Goal: Check status

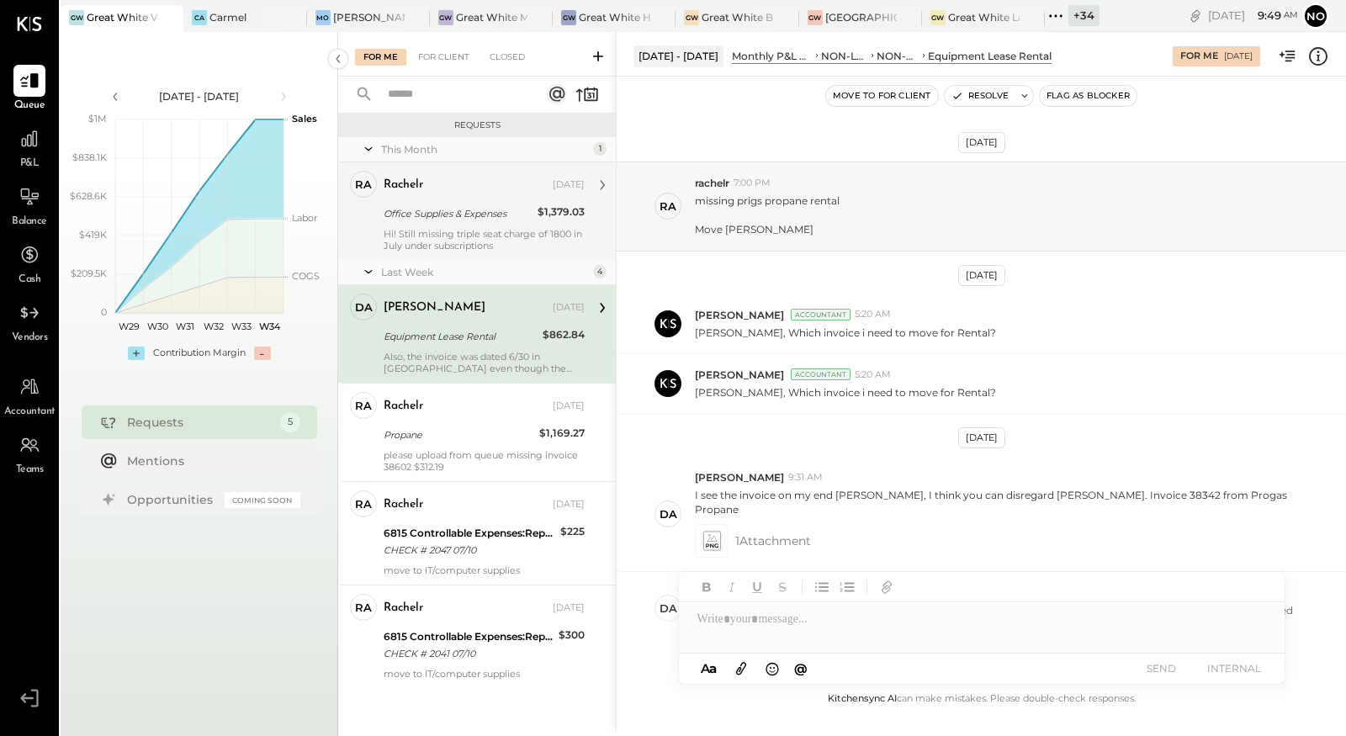
click at [432, 225] on div "rachelr [DATE] Office Supplies & Expenses $1,379.03 Hi! Still missing triple se…" at bounding box center [484, 211] width 201 height 81
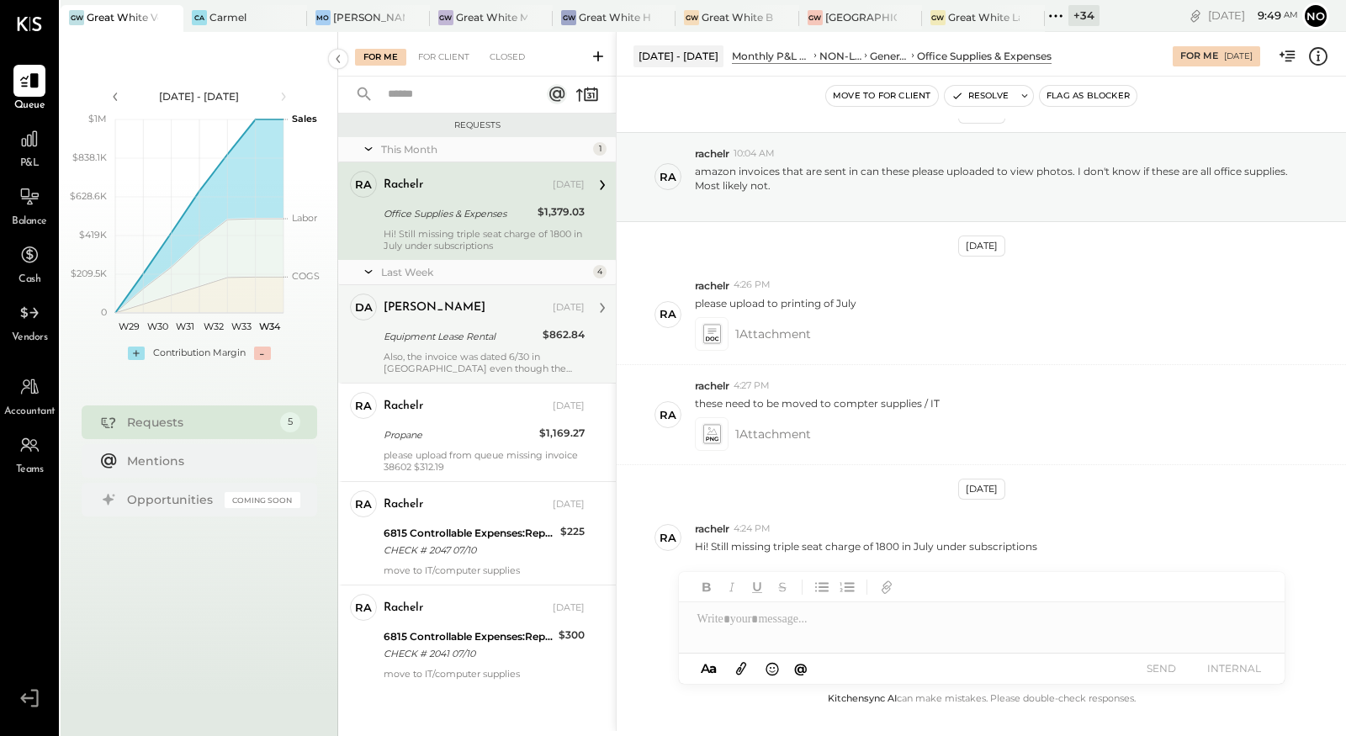
click at [431, 338] on div "Equipment Lease Rental" at bounding box center [461, 336] width 154 height 17
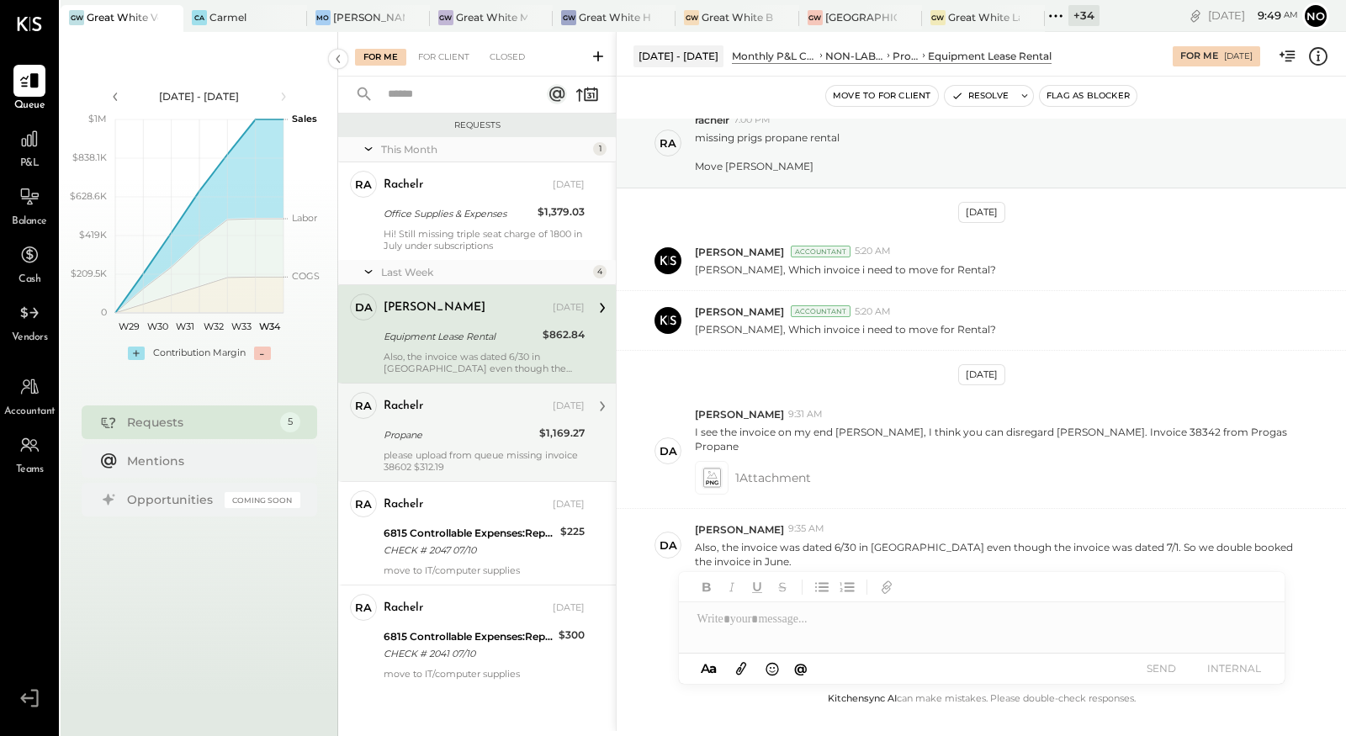
click at [432, 453] on div "please upload from queue missing invoice 38602 $312.19" at bounding box center [484, 461] width 201 height 24
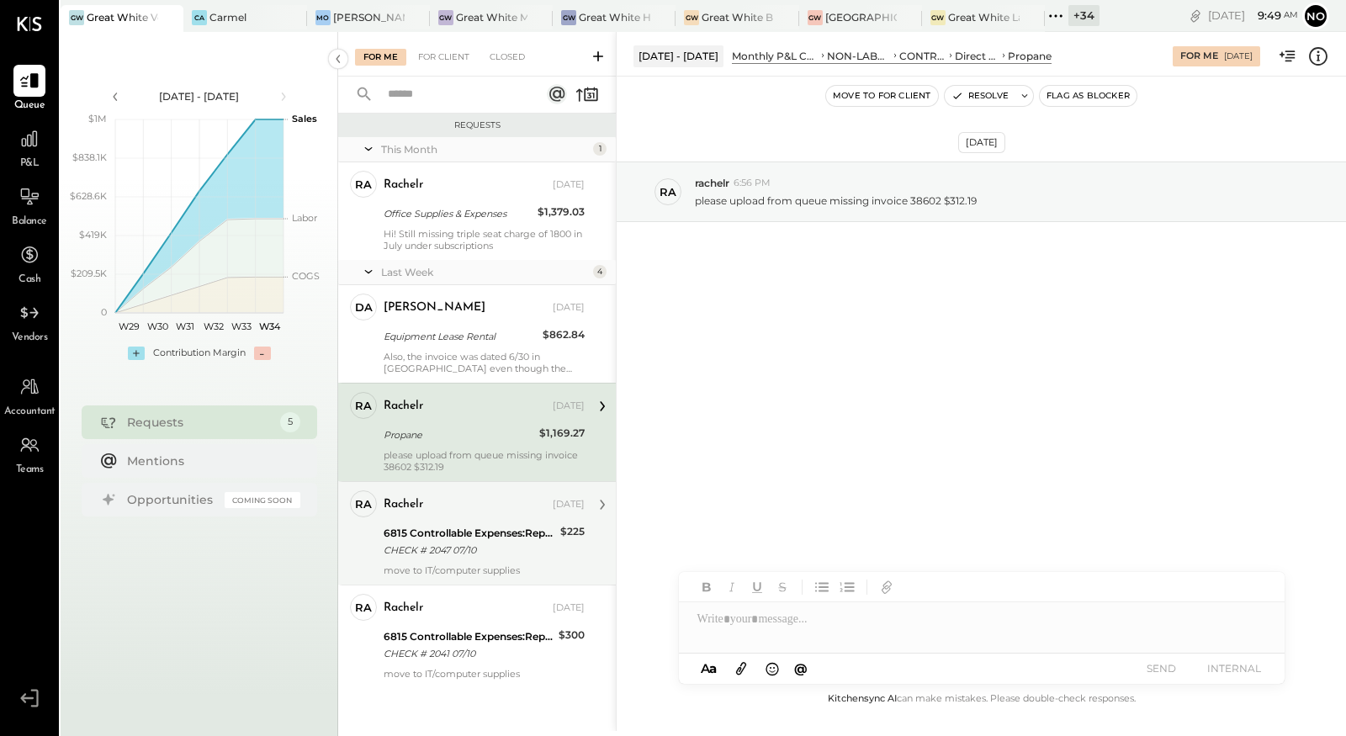
click at [429, 536] on div "6815 Controllable Expenses:Repairs & Maintenance:R&M, Facility" at bounding box center [470, 533] width 172 height 17
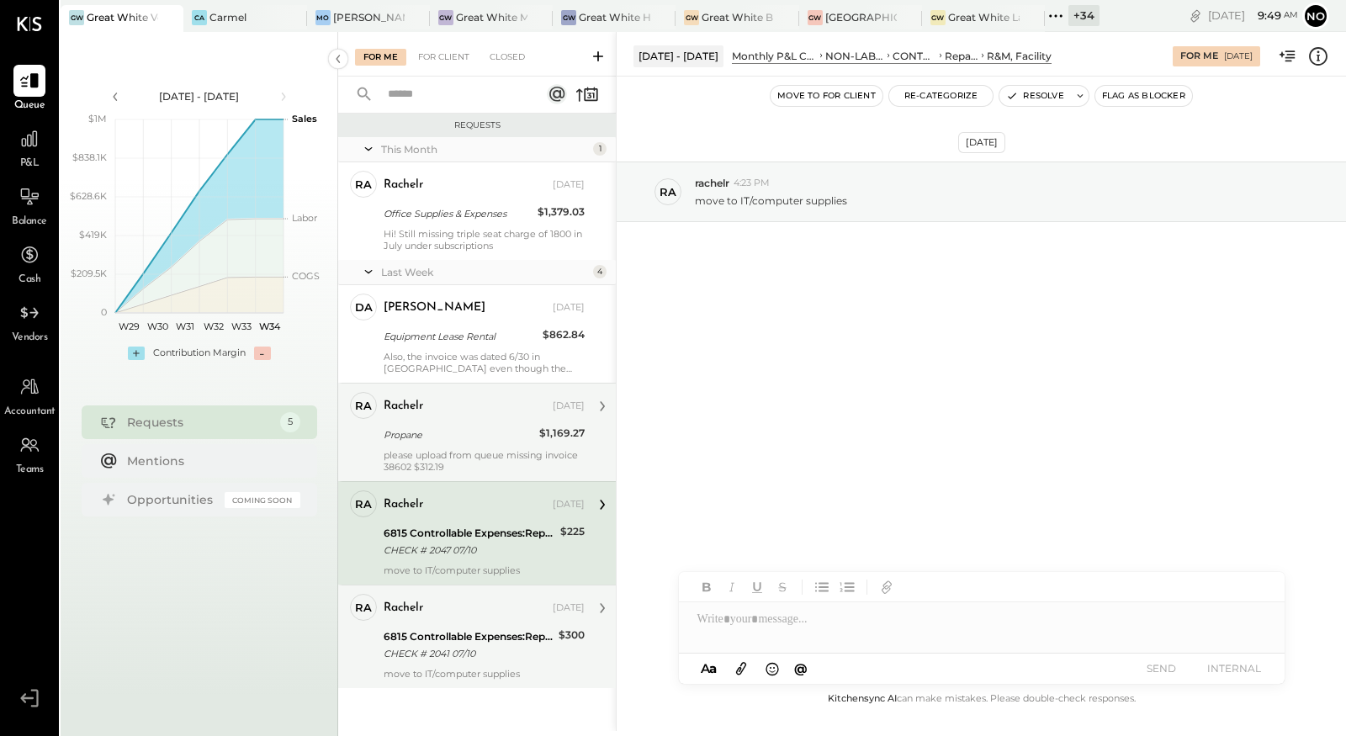
click at [439, 627] on div "6815 Controllable Expenses:Repairs & Maintenance:R&M, Facility CHECK # 2041 07/…" at bounding box center [469, 645] width 170 height 37
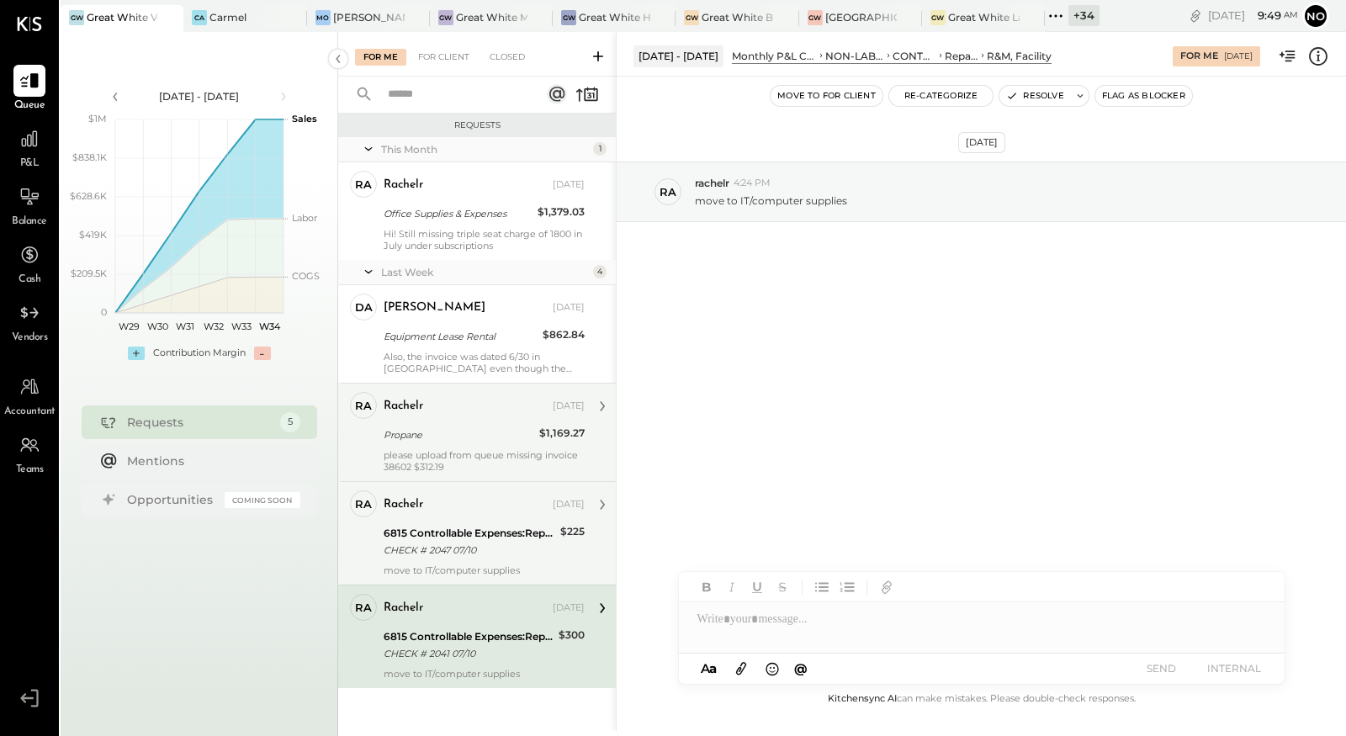
click at [447, 544] on div "CHECK # 2047 07/10" at bounding box center [470, 550] width 172 height 17
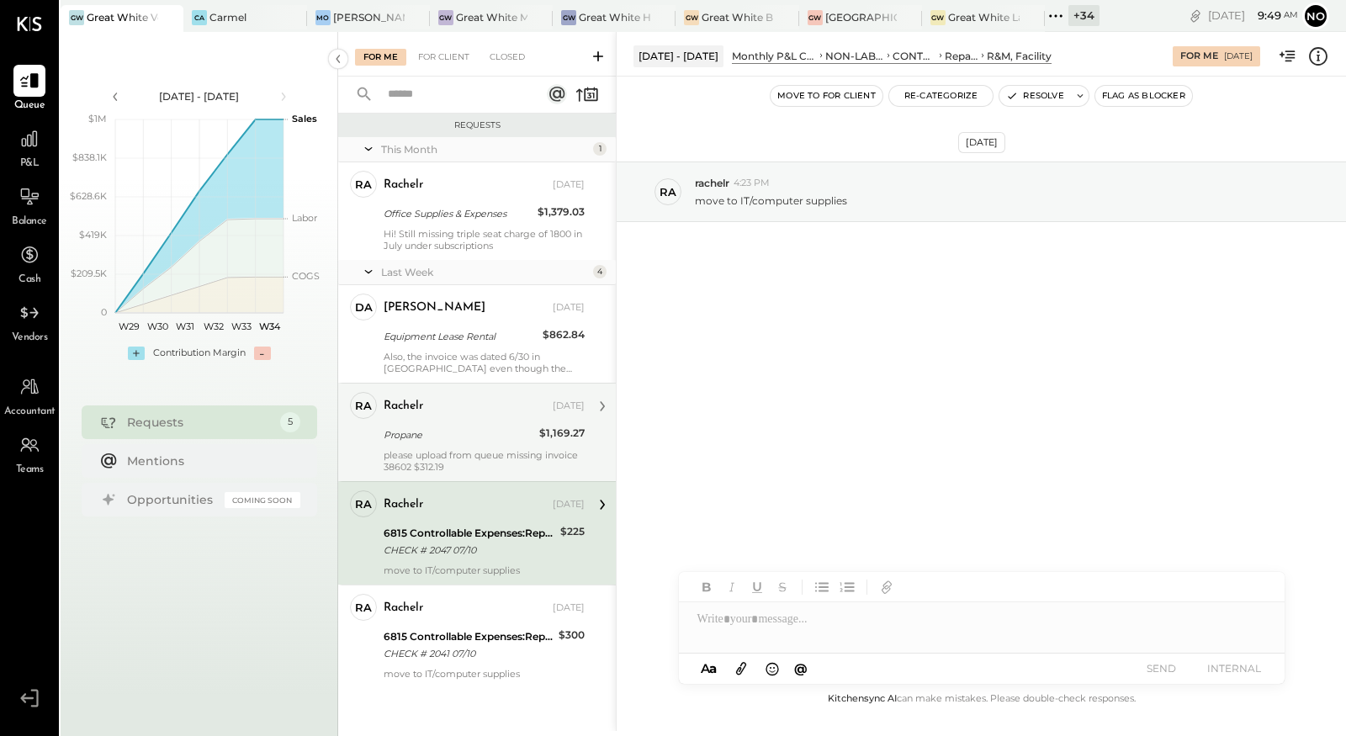
click at [461, 447] on div "rachelr [DATE] Propane $1,169.27 please upload from queue missing invoice 38602…" at bounding box center [484, 432] width 201 height 81
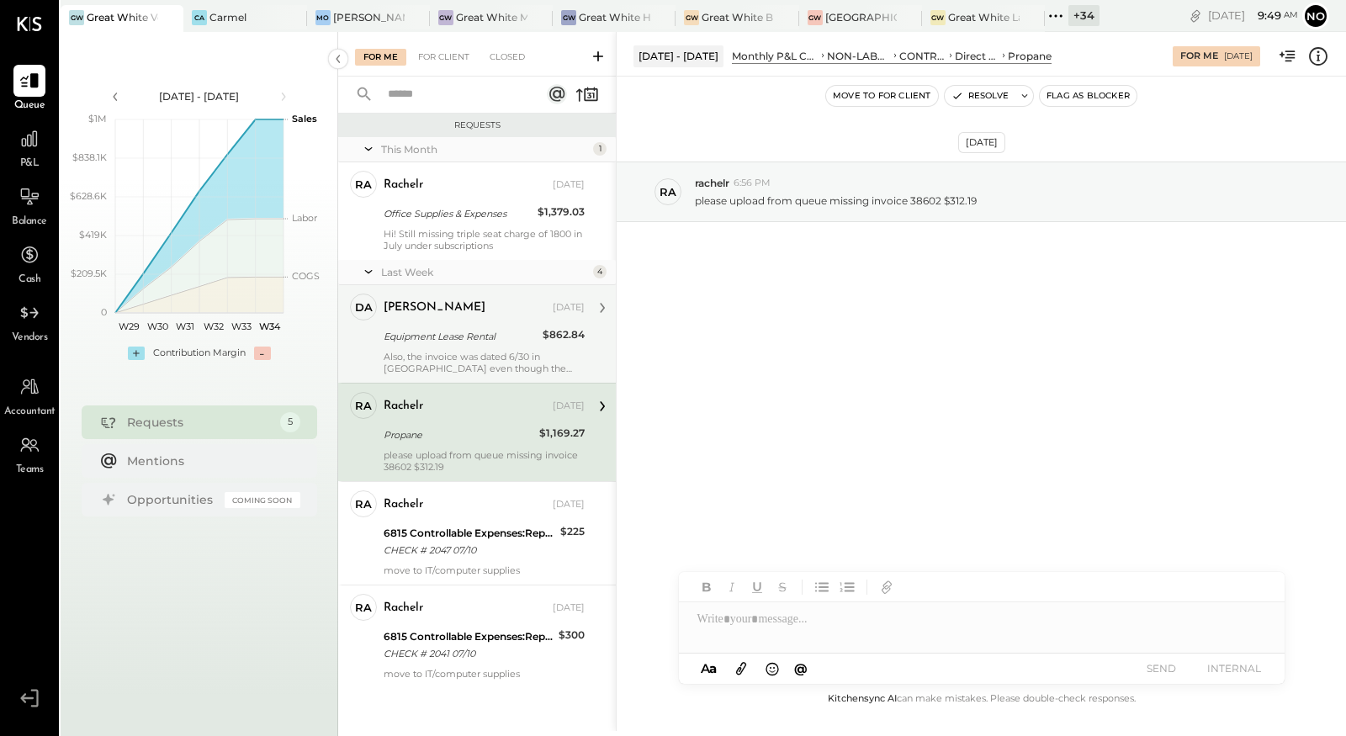
click at [467, 352] on div "Also, the invoice was dated 6/30 in [GEOGRAPHIC_DATA] even though the invoice w…" at bounding box center [484, 363] width 201 height 24
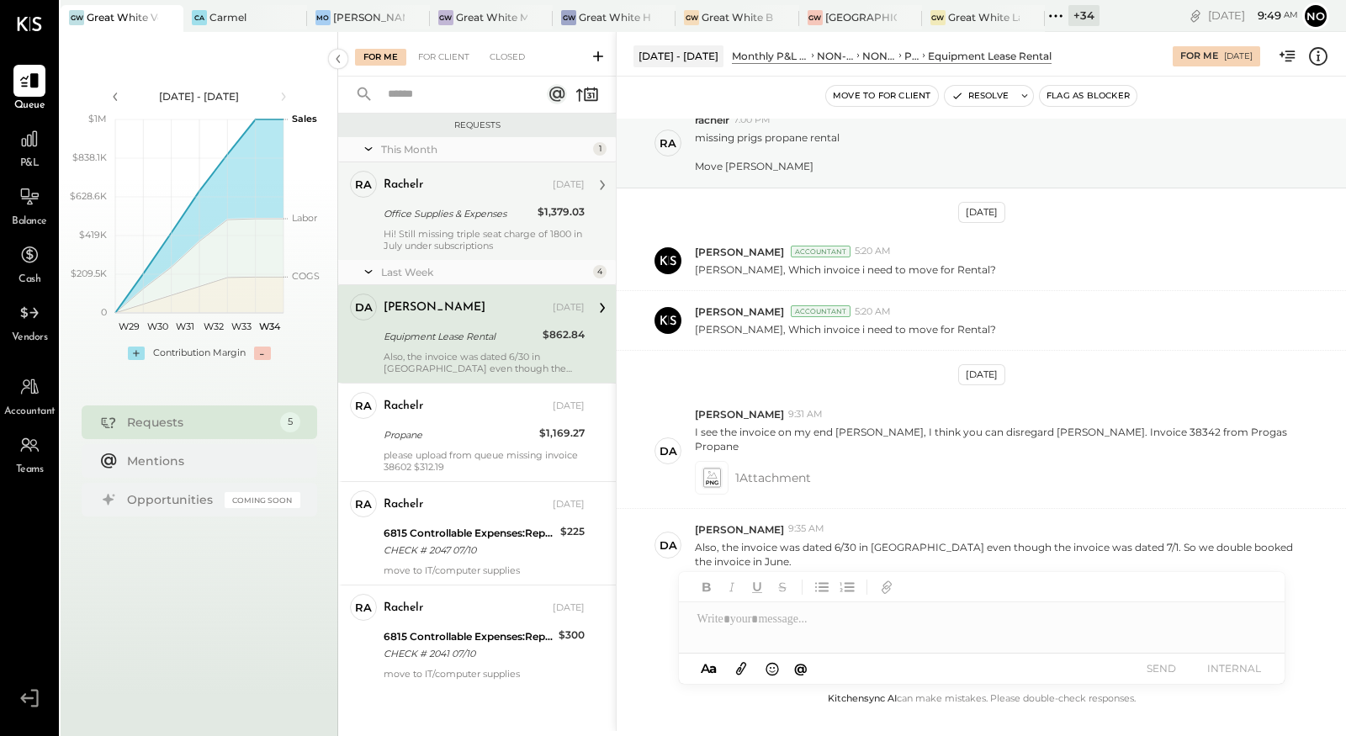
click at [468, 243] on div "Hi! Still missing triple seat charge of 1800 in July under subscriptions" at bounding box center [484, 240] width 201 height 24
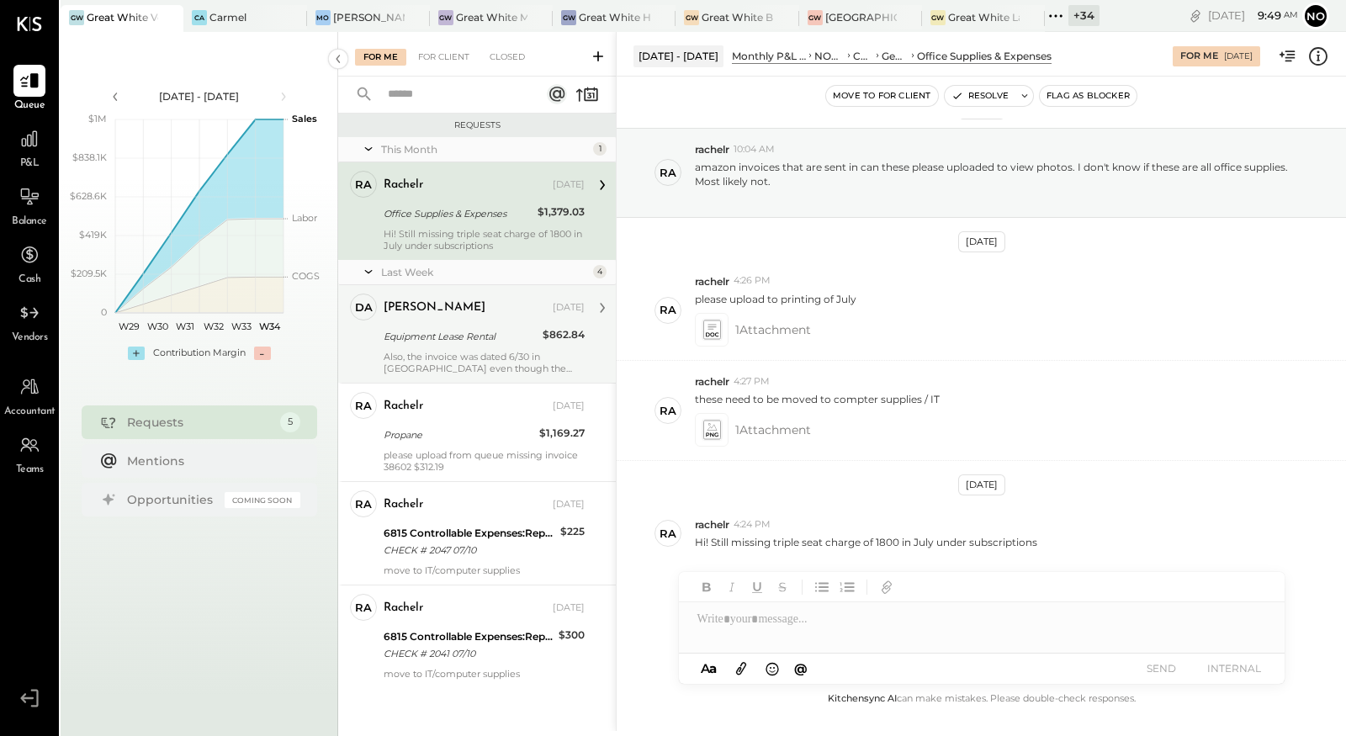
scroll to position [29, 0]
